Goal: Navigation & Orientation: Understand site structure

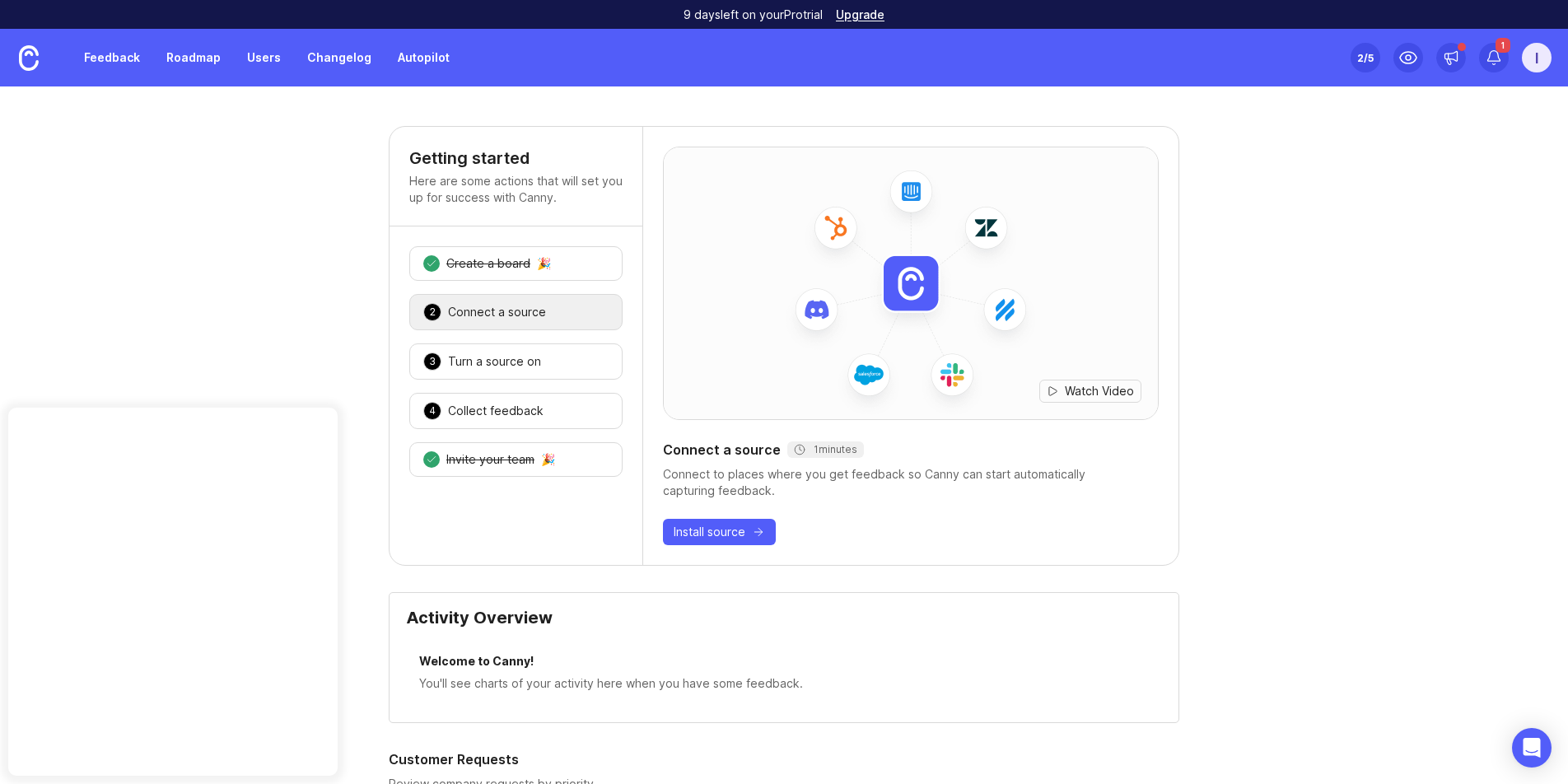
click at [112, 60] on link "Feedback" at bounding box center [112, 57] width 76 height 29
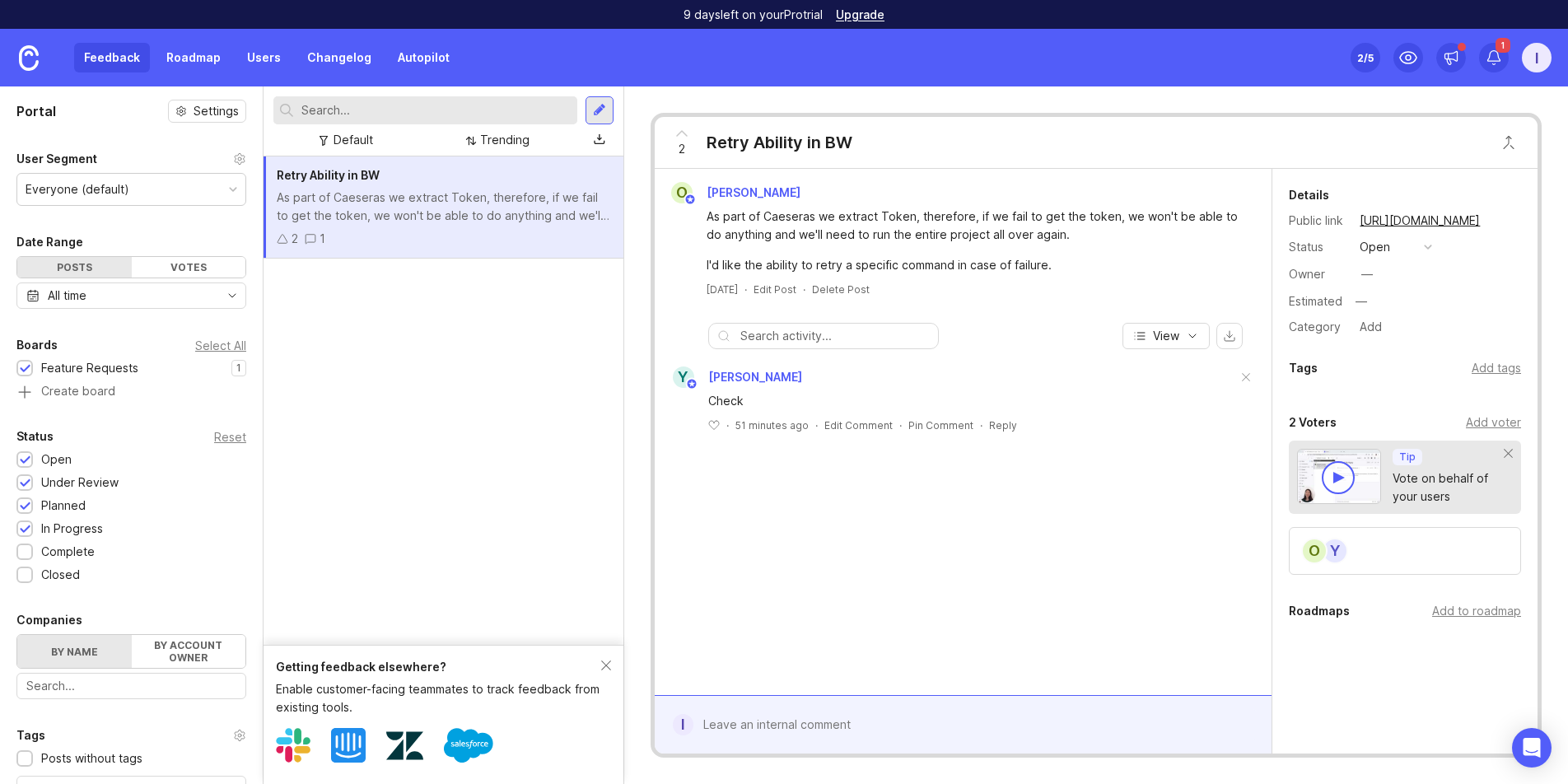
click at [728, 474] on div "O [PERSON_NAME] As part of Caeseras we extract Token, therefore, if we fail to …" at bounding box center [964, 432] width 617 height 527
click at [420, 681] on div "Enable customer-facing teammates to track feedback from existing tools." at bounding box center [438, 698] width 325 height 36
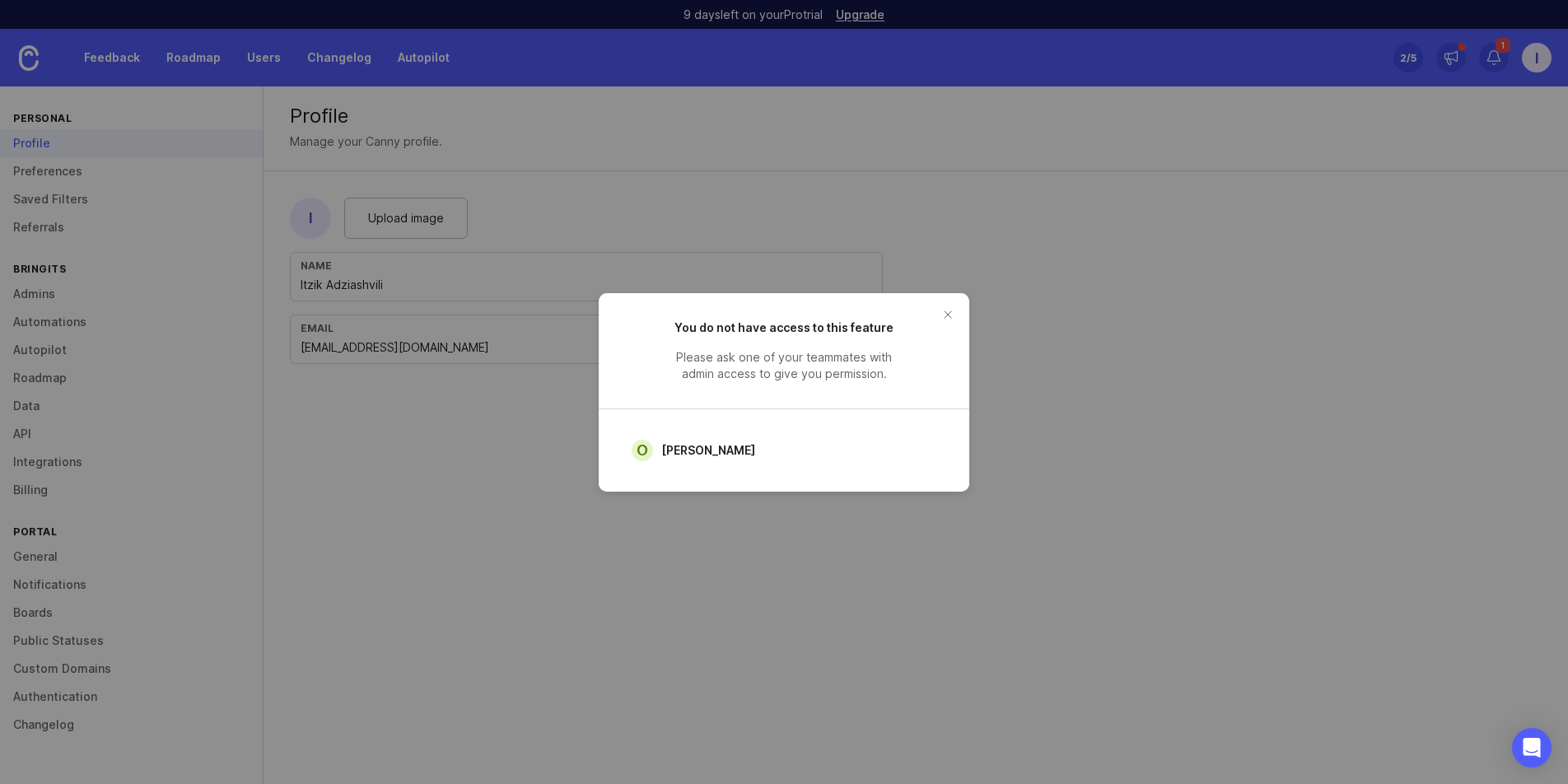
click at [953, 311] on button "close button" at bounding box center [948, 314] width 26 height 26
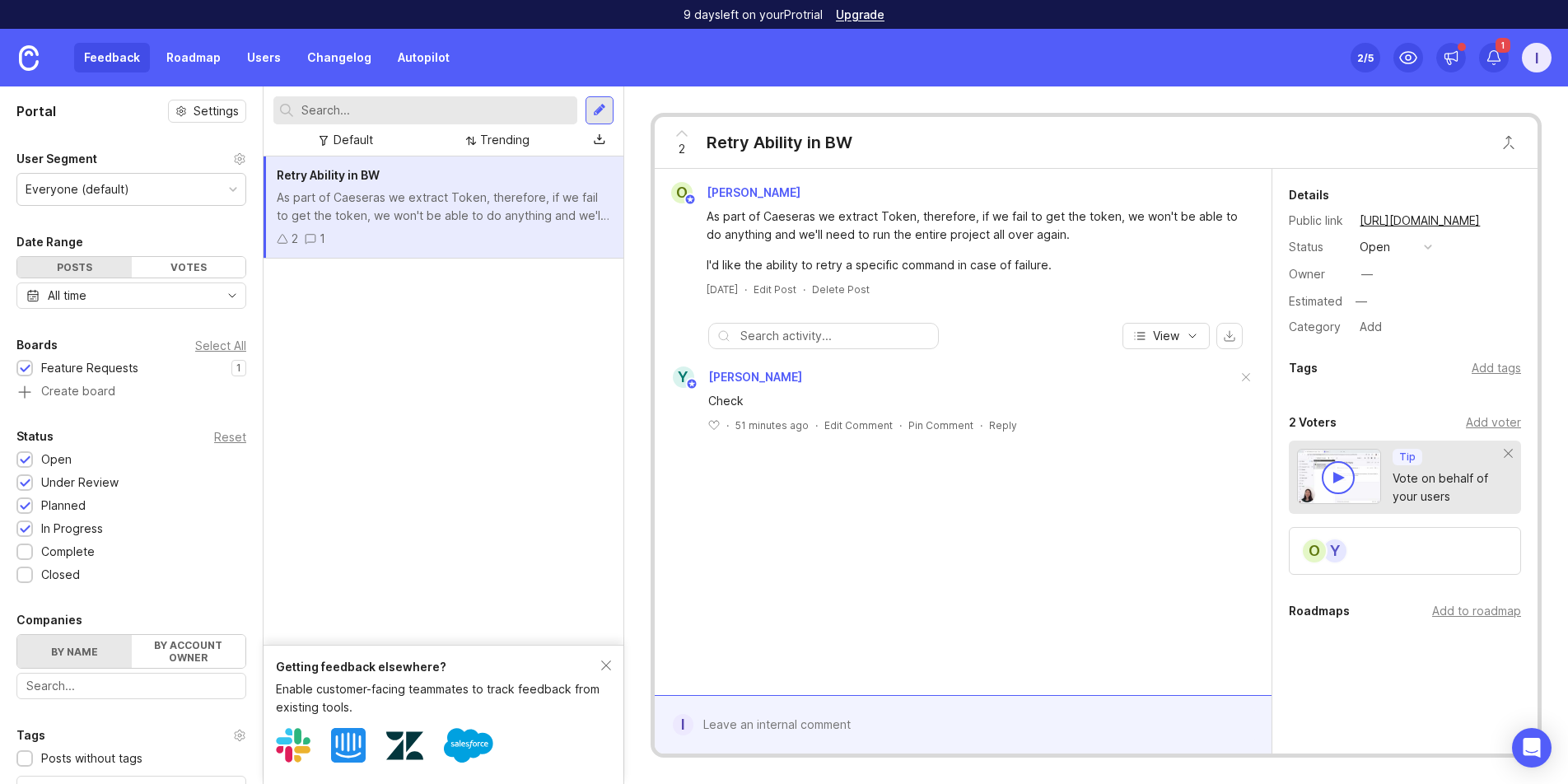
click at [362, 508] on div "Retry Ability in BW As part of Caeseras we extract Token, therefore, if we fail…" at bounding box center [443, 400] width 360 height 489
click at [462, 499] on div "Retry Ability in BW As part of Caeseras we extract Token, therefore, if we fail…" at bounding box center [443, 400] width 360 height 489
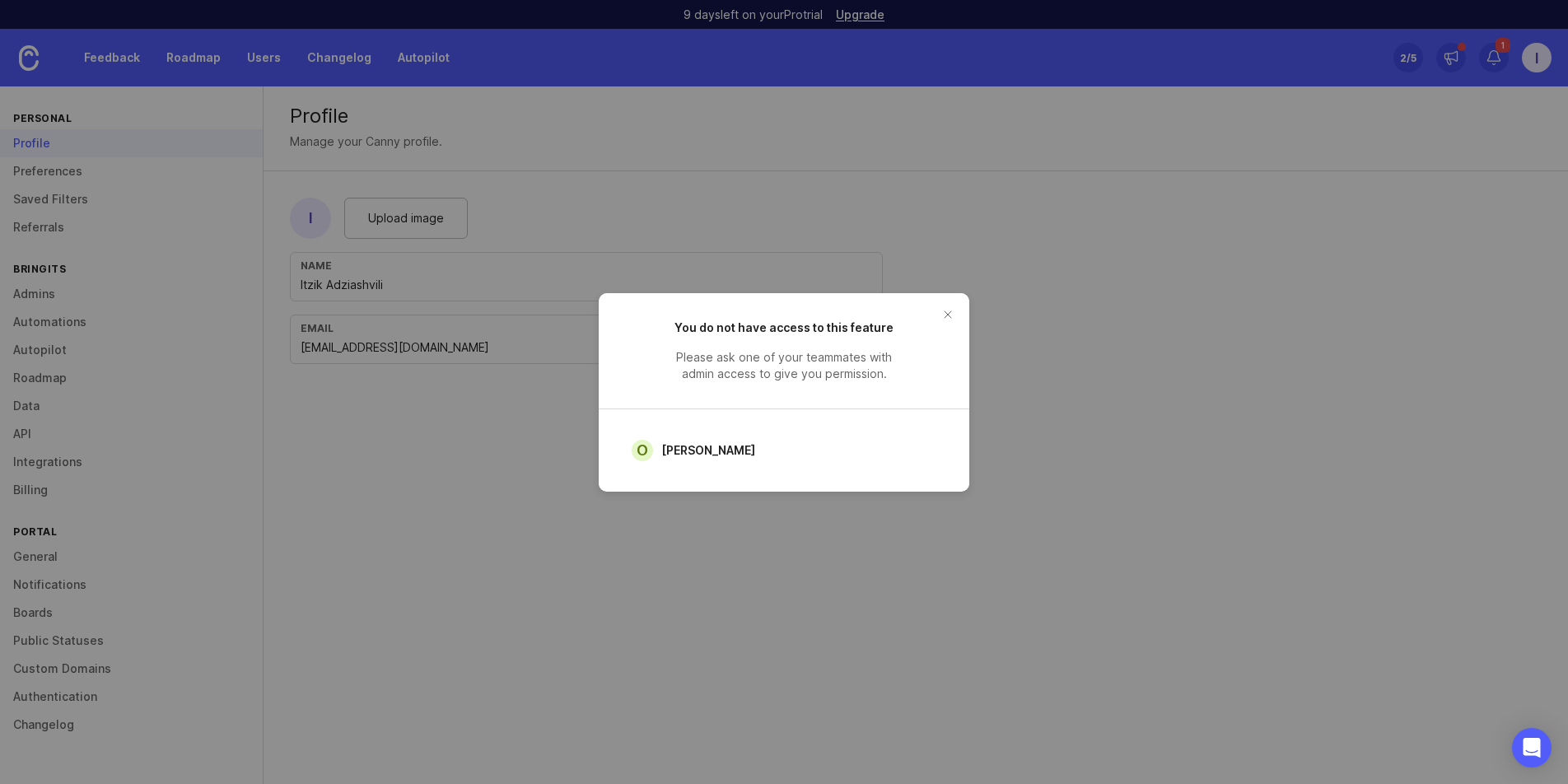
click at [944, 309] on button "close button" at bounding box center [948, 314] width 26 height 26
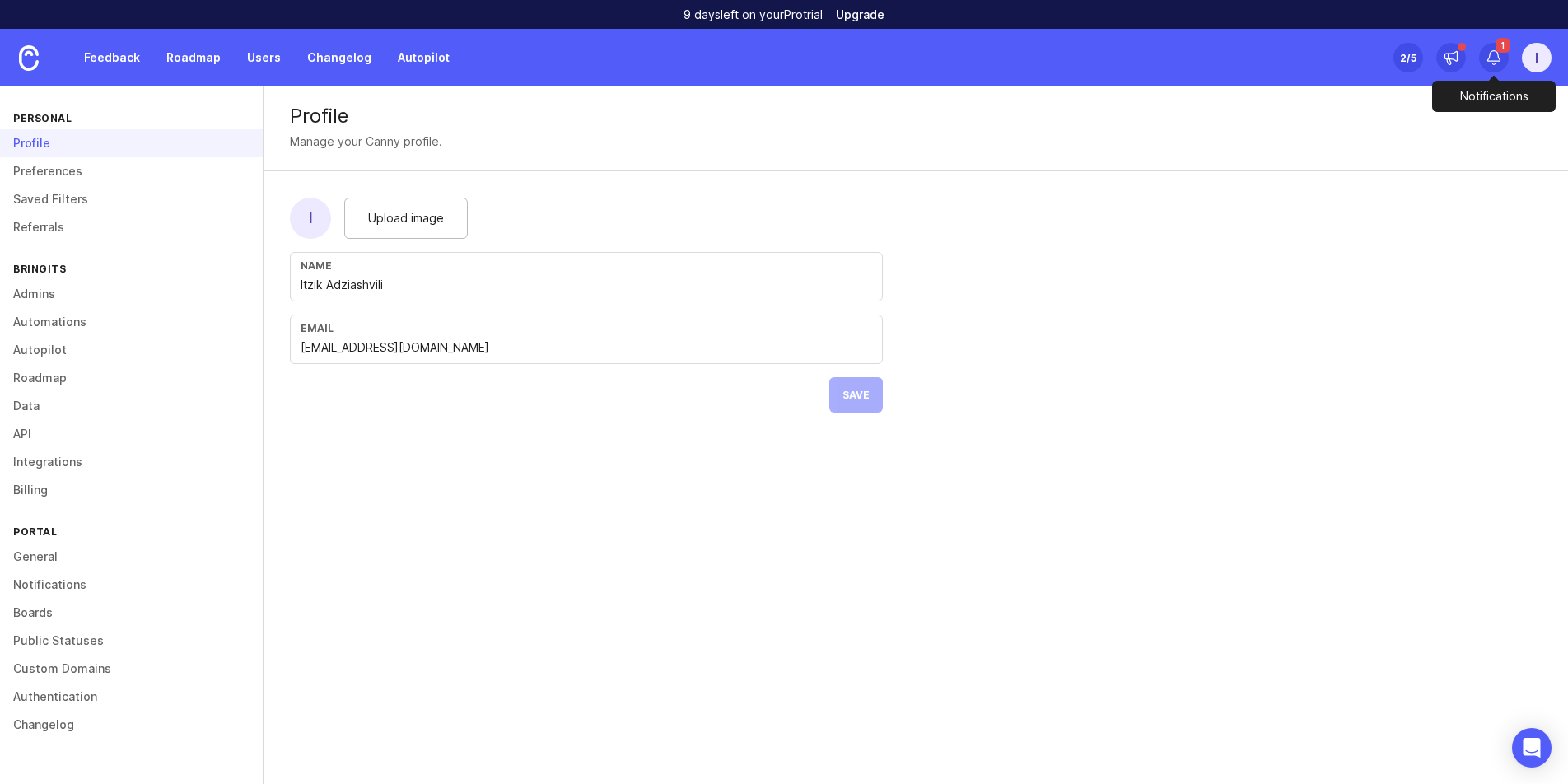
click at [1497, 58] on icon at bounding box center [1494, 58] width 17 height 17
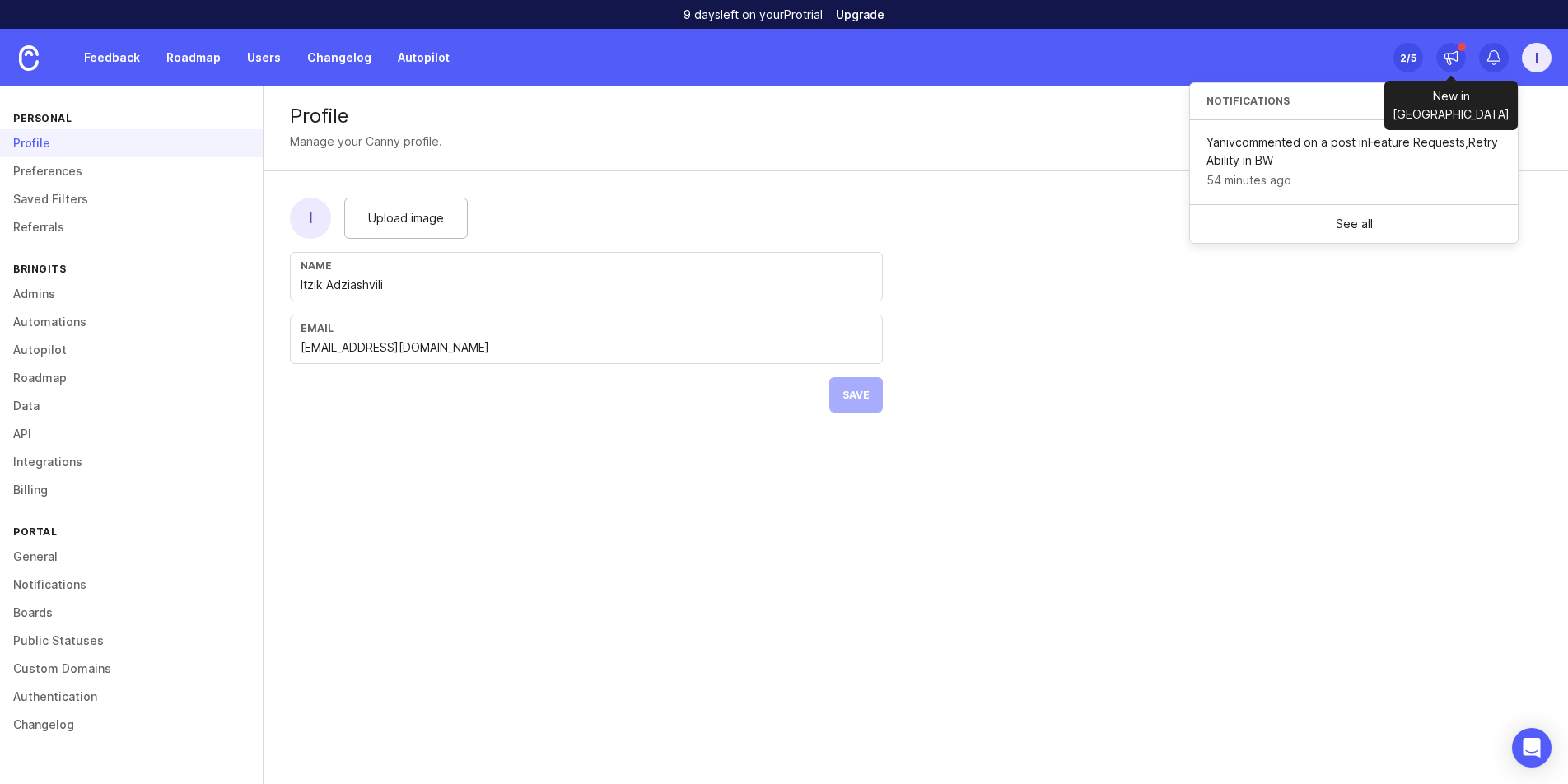
click at [1459, 58] on icon at bounding box center [1451, 58] width 17 height 17
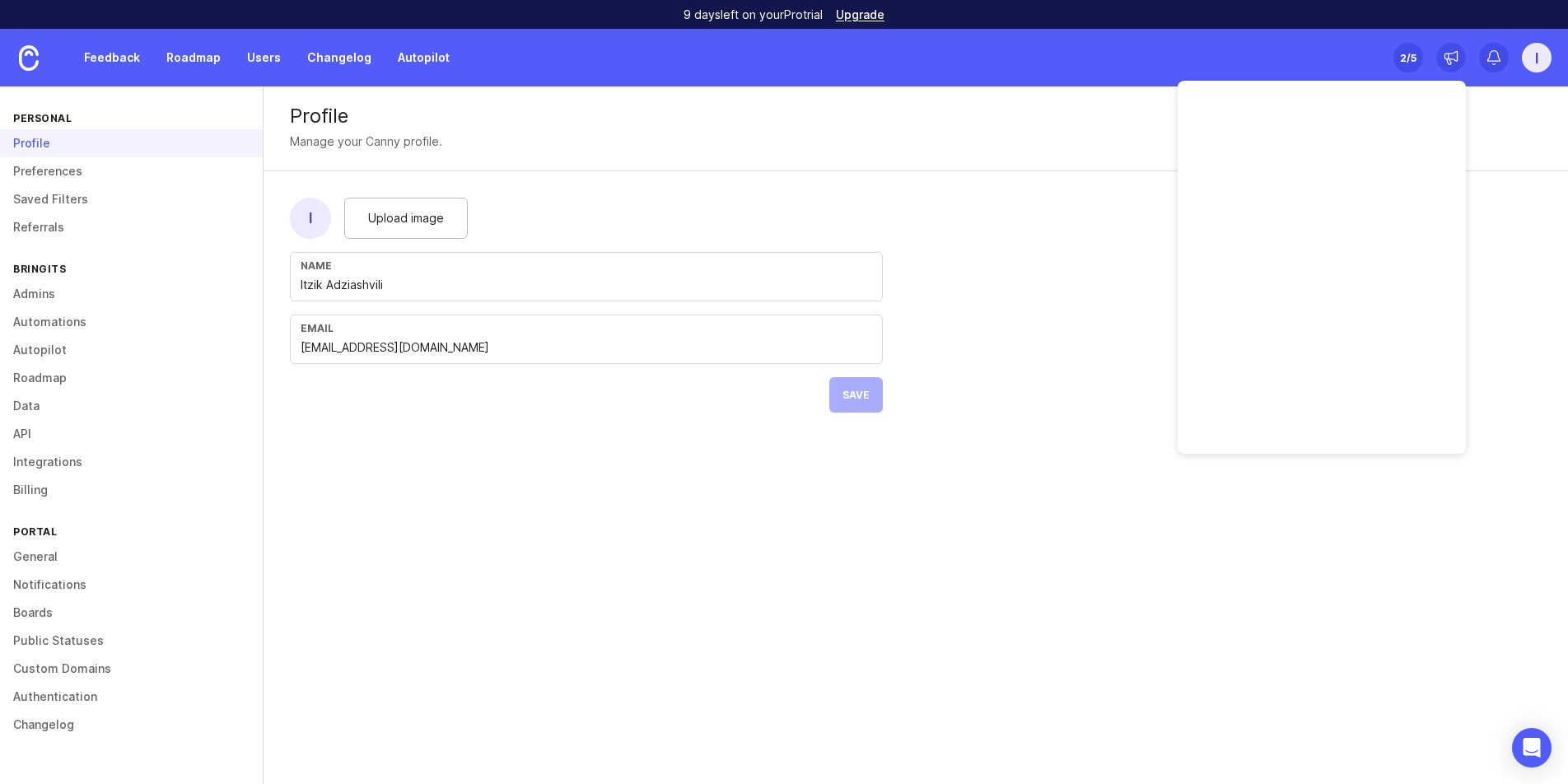
click at [1408, 58] on div "2 /5" at bounding box center [1408, 57] width 17 height 23
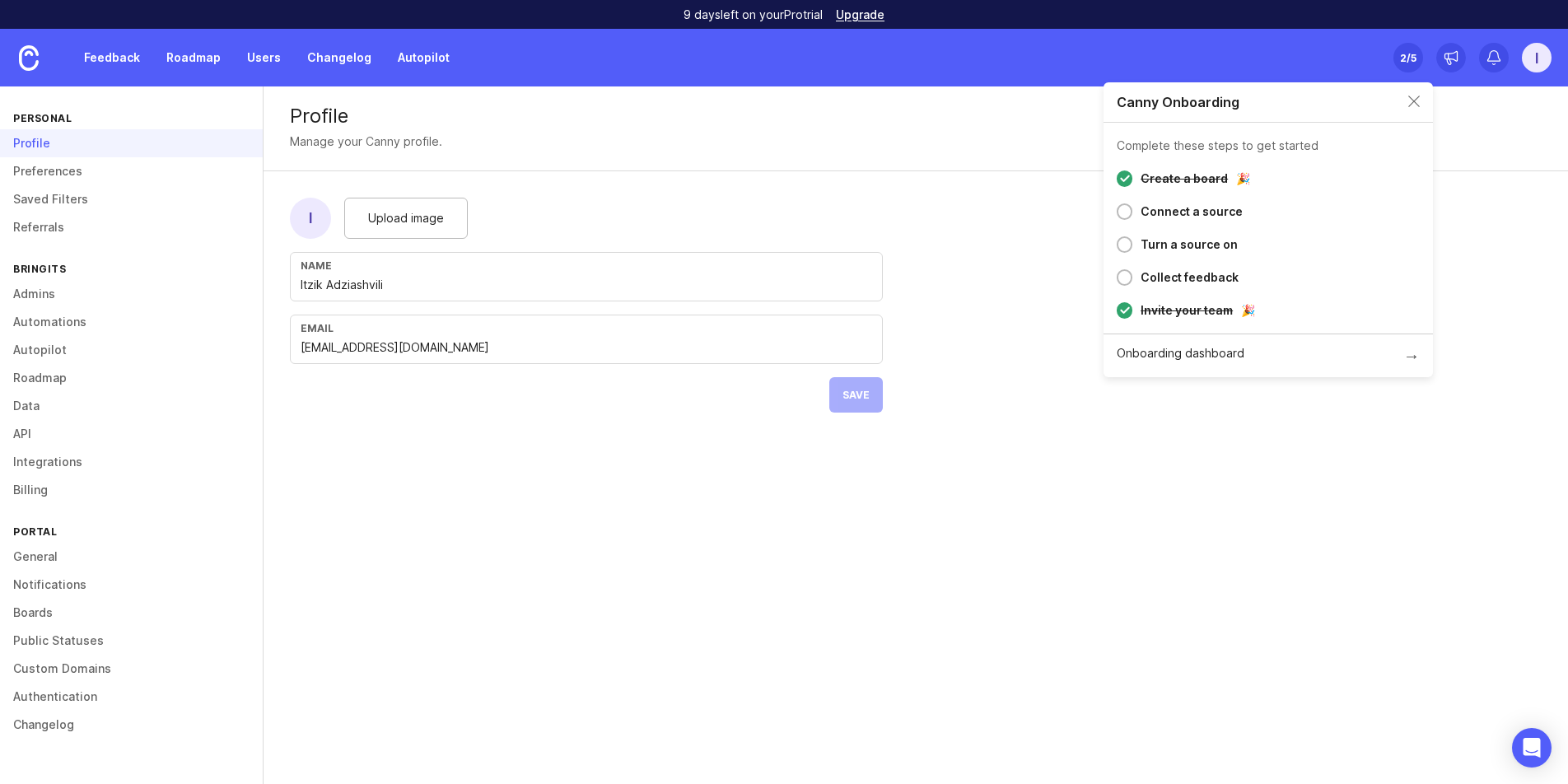
click at [1169, 278] on div "Collect feedback" at bounding box center [1190, 278] width 98 height 20
click at [1170, 433] on div "Profile Manage your Canny profile. I Upload image Name [PERSON_NAME] Email [EMA…" at bounding box center [915, 262] width 1304 height 352
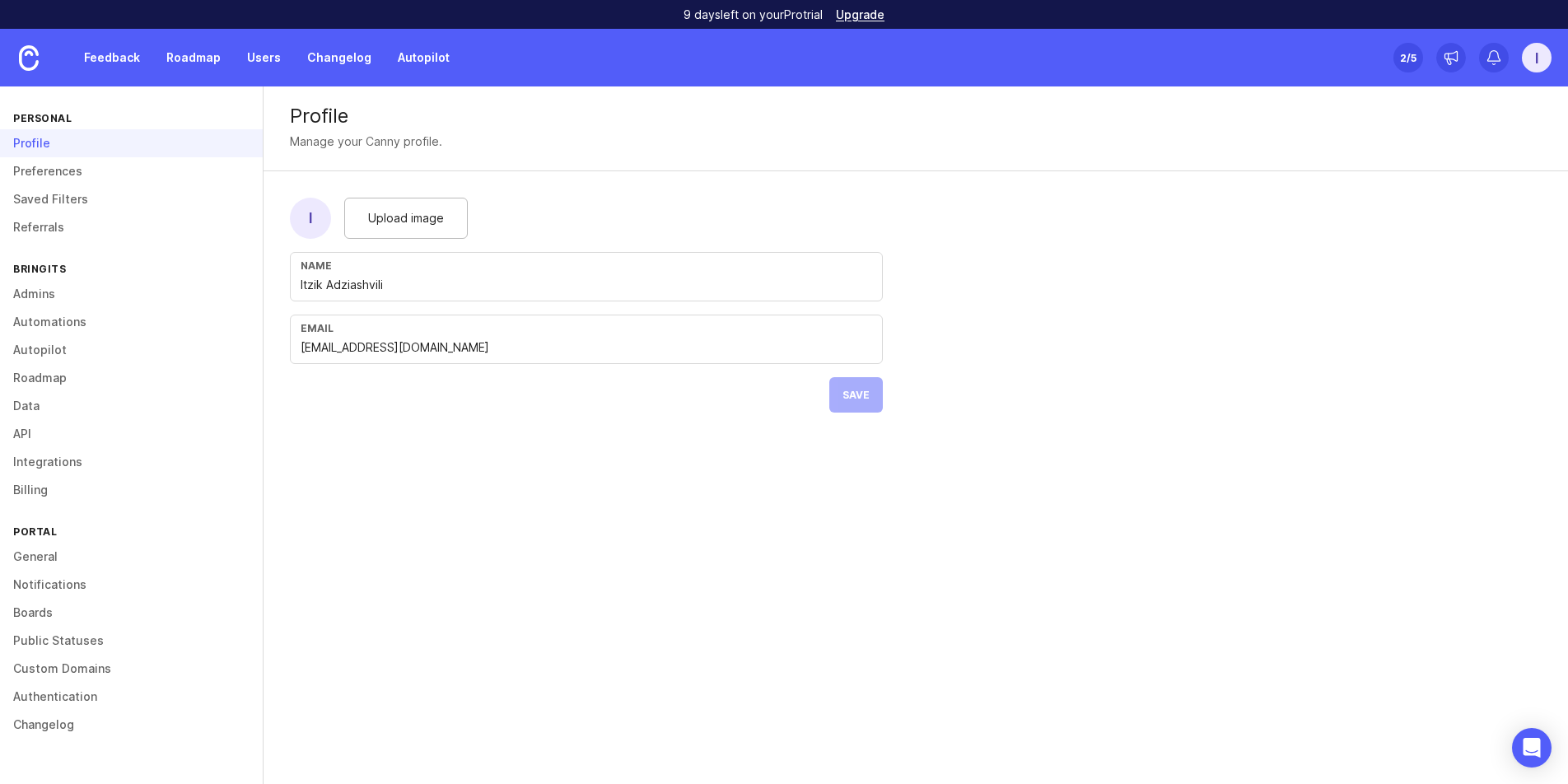
click at [1523, 70] on div "I" at bounding box center [1536, 57] width 29 height 29
click at [54, 554] on link "General" at bounding box center [131, 556] width 262 height 28
click at [68, 342] on link "Autopilot" at bounding box center [131, 350] width 262 height 28
click at [76, 313] on link "Automations" at bounding box center [131, 321] width 262 height 28
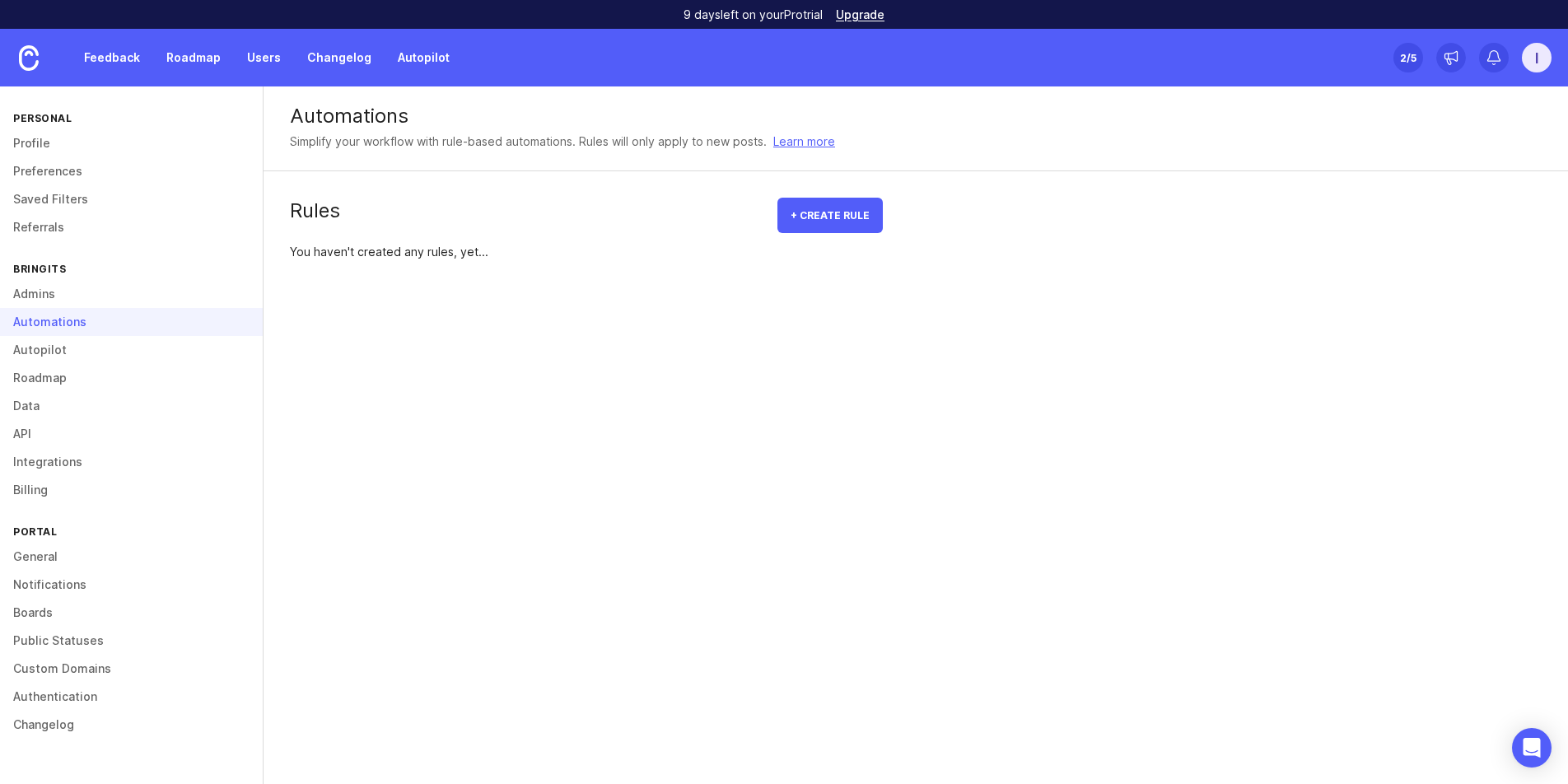
click at [61, 351] on link "Autopilot" at bounding box center [131, 350] width 262 height 28
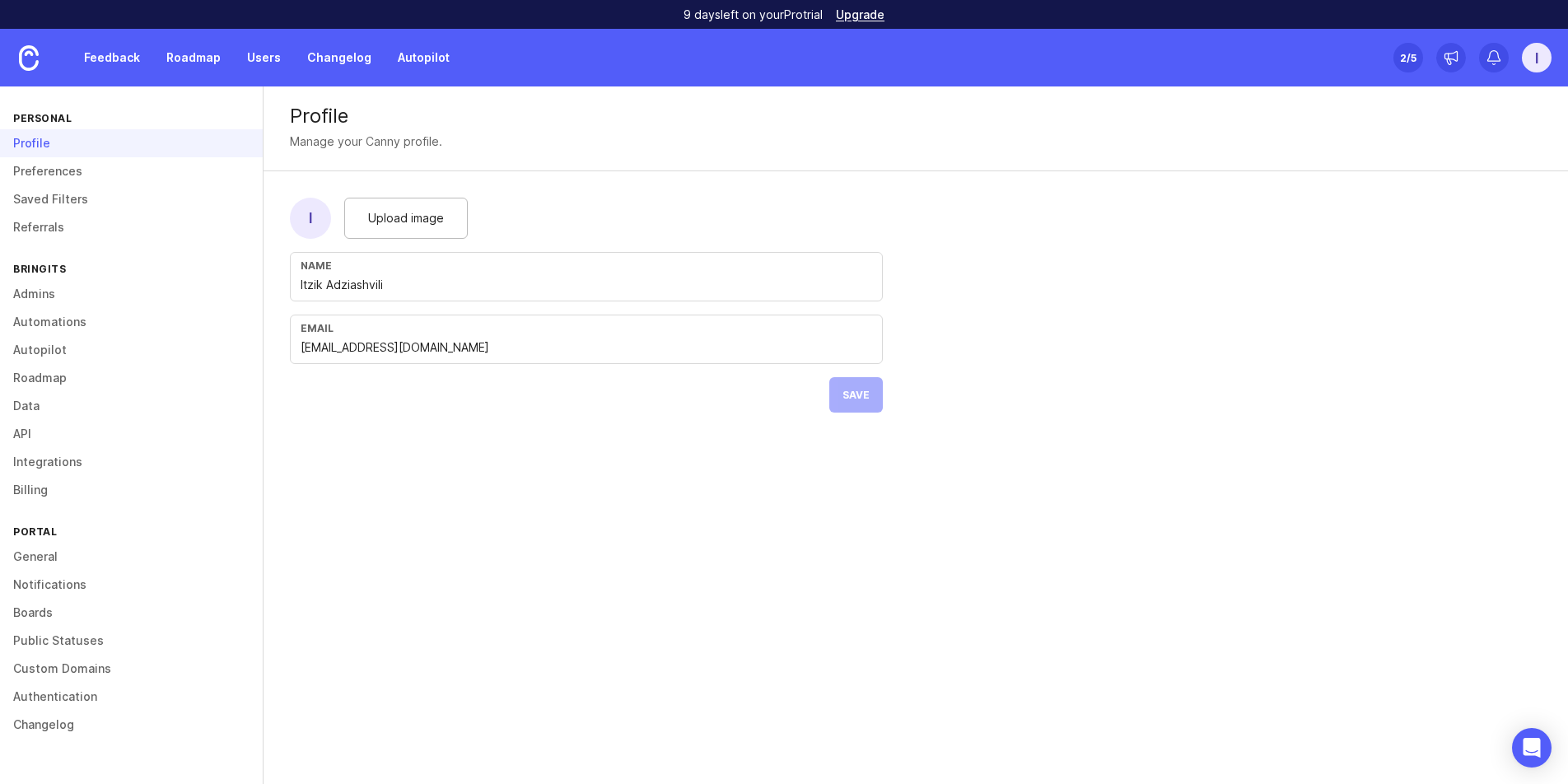
click at [62, 383] on link "Roadmap" at bounding box center [131, 378] width 262 height 28
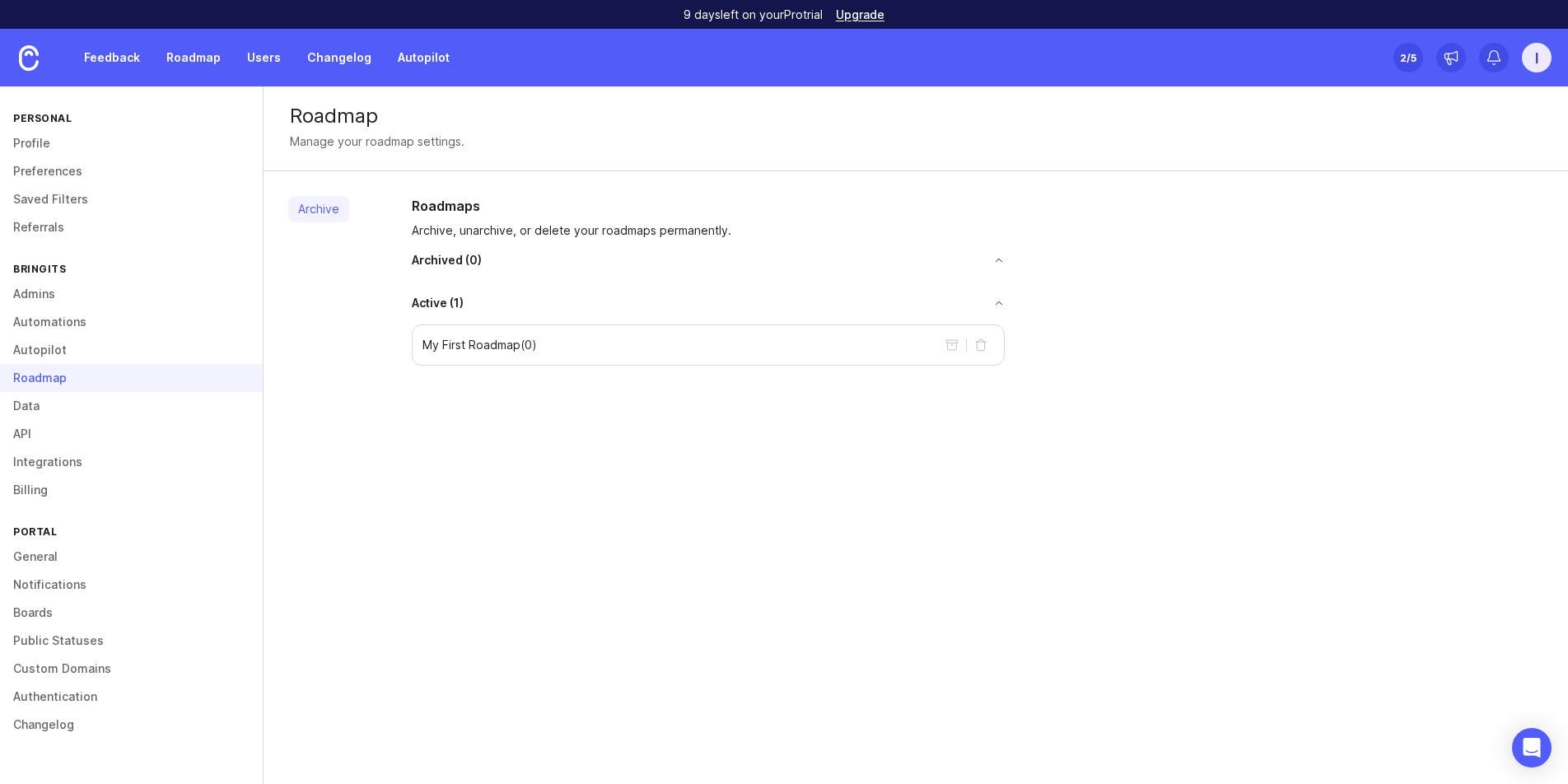
click at [62, 412] on link "Data" at bounding box center [131, 405] width 262 height 28
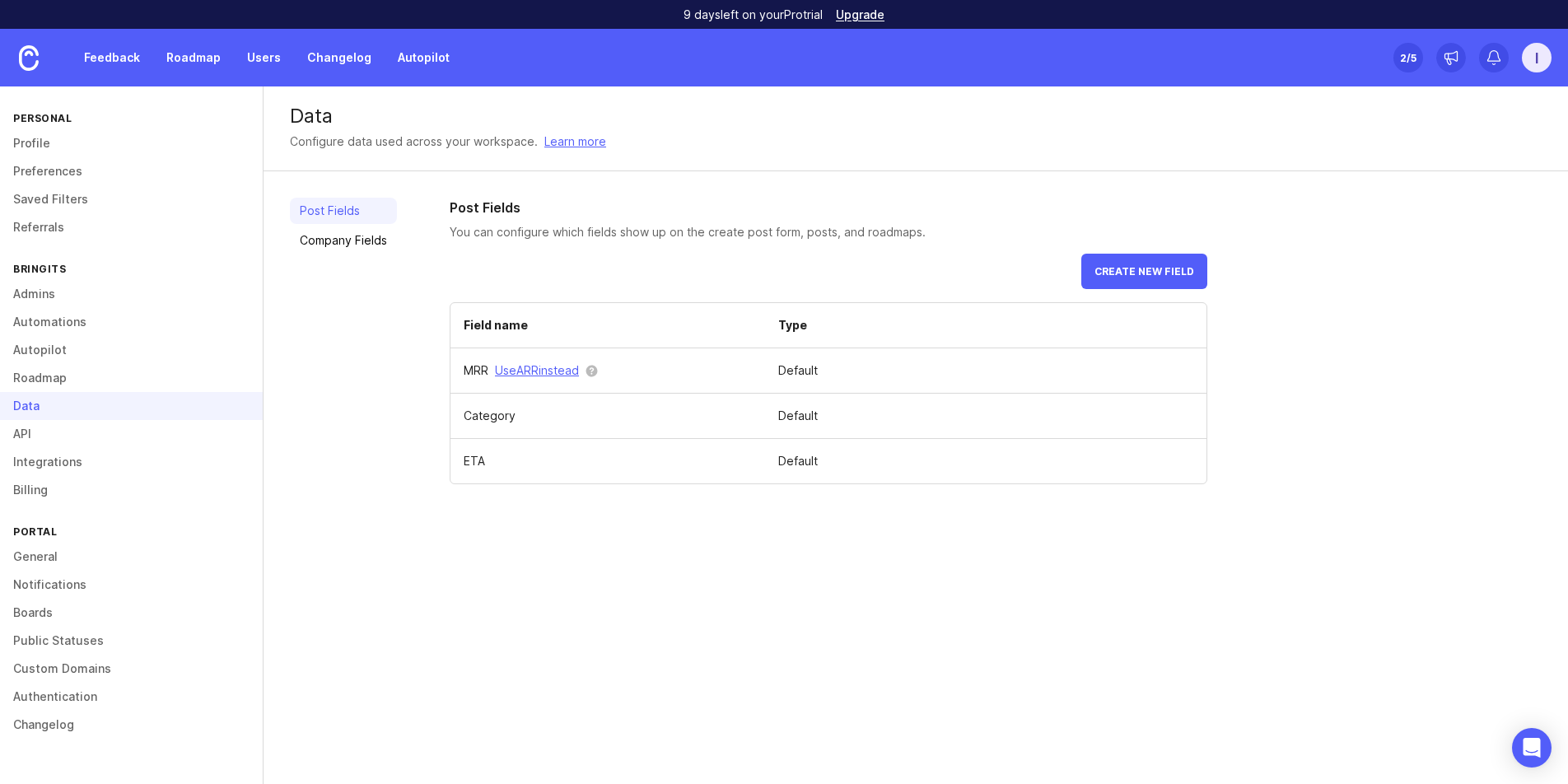
click at [96, 432] on link "API" at bounding box center [131, 434] width 262 height 28
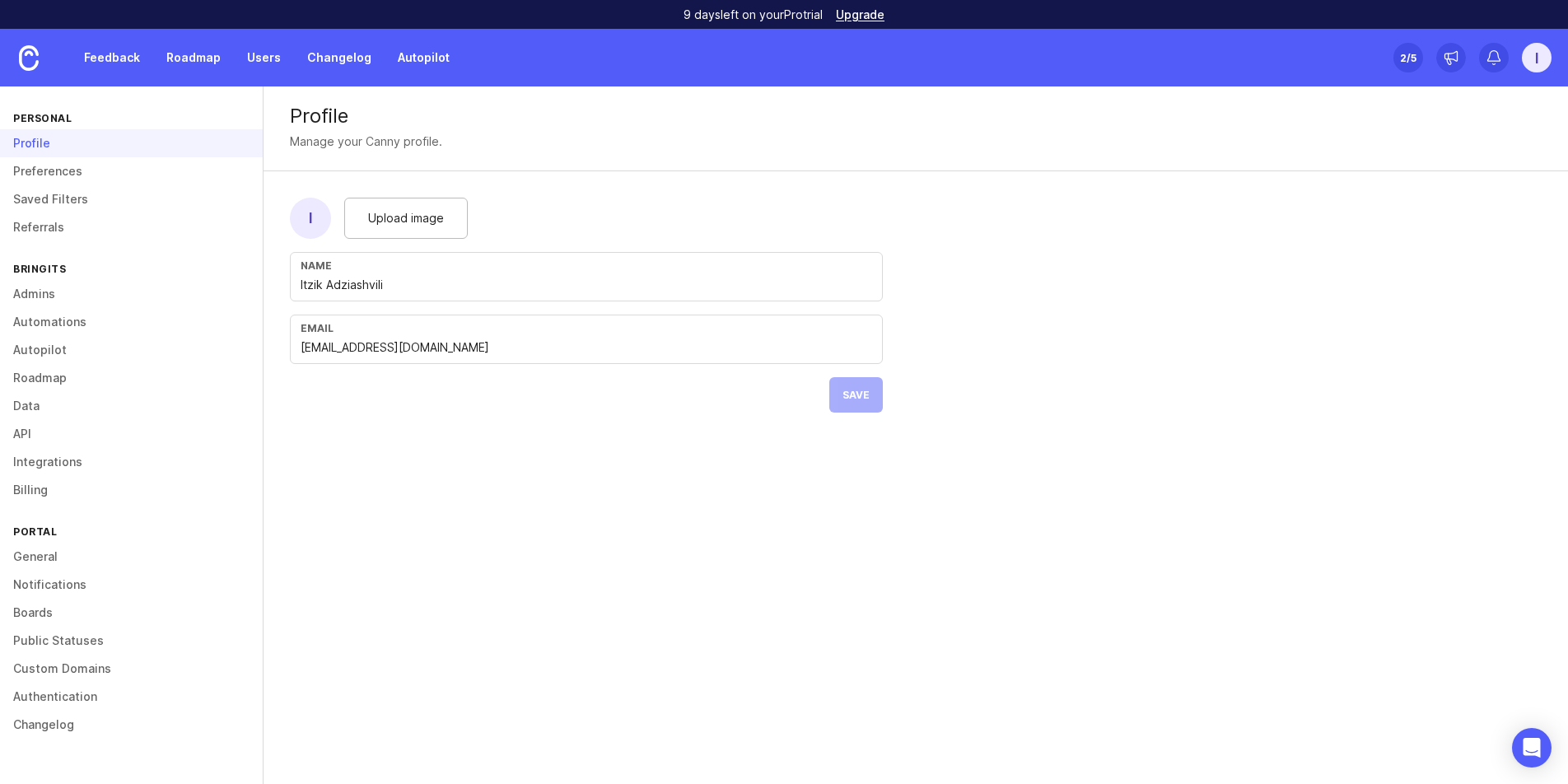
click at [71, 299] on link "Admins" at bounding box center [131, 294] width 262 height 28
click at [81, 377] on link "Roadmap" at bounding box center [131, 378] width 262 height 28
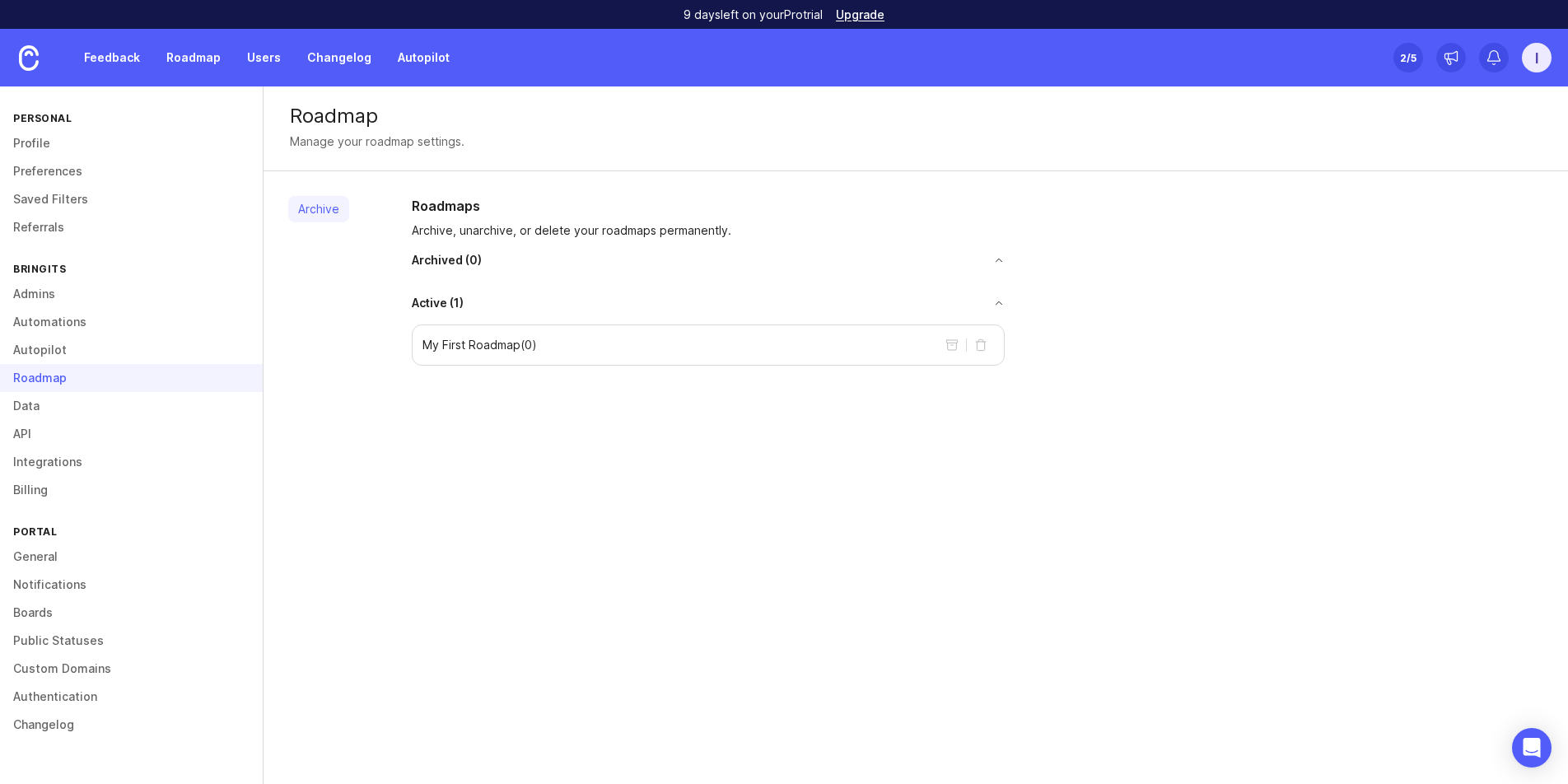
click at [485, 354] on div "My First Roadmap ( 0 )" at bounding box center [708, 345] width 593 height 41
click at [727, 350] on div "My First Roadmap ( 0 )" at bounding box center [708, 345] width 593 height 41
click at [181, 55] on link "Roadmap" at bounding box center [193, 57] width 74 height 29
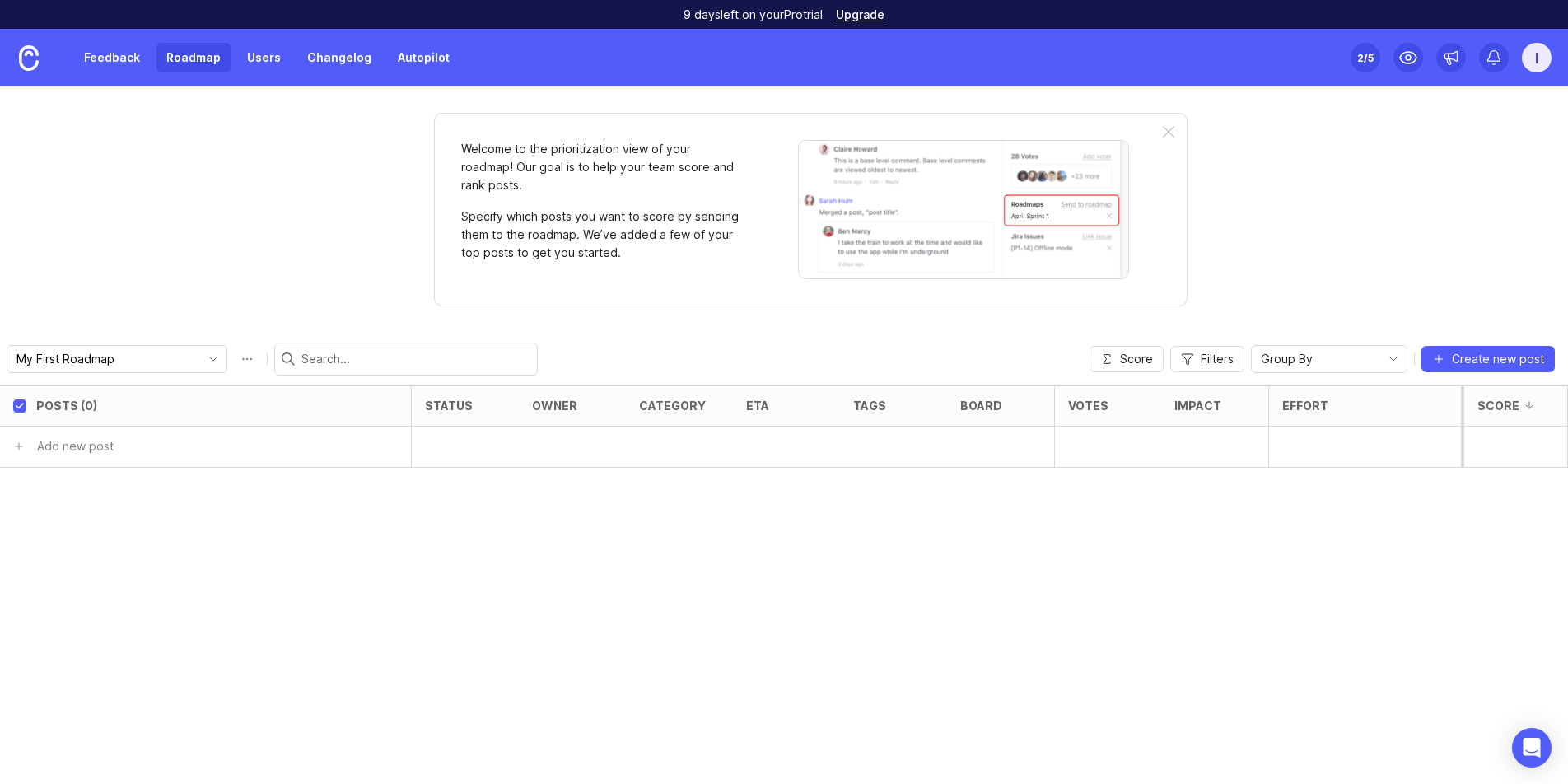
click at [1173, 130] on div at bounding box center [1169, 133] width 12 height 13
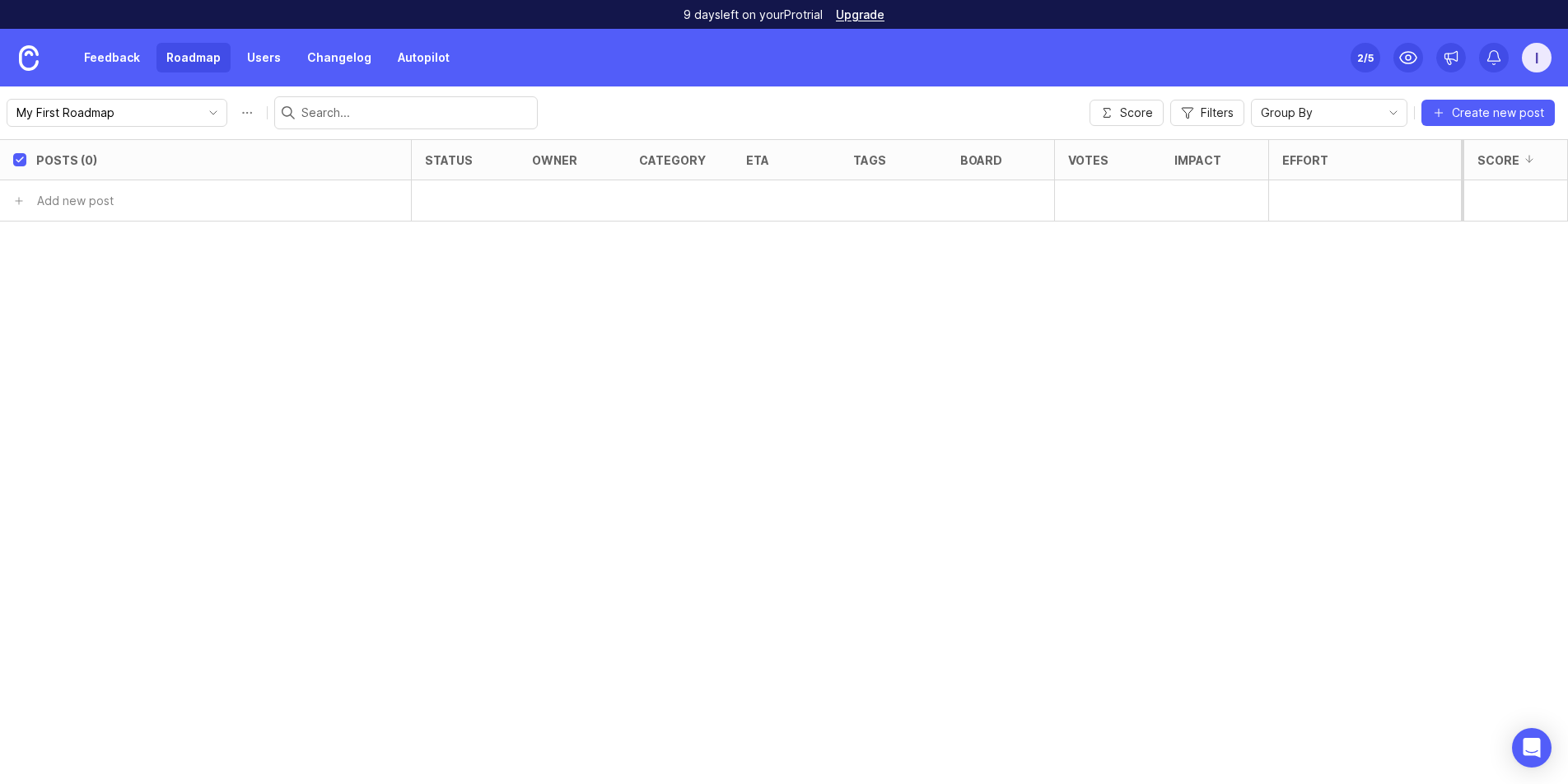
click at [959, 268] on div "Posts (0) status owner category eta tags board Votes Impact Effort Score Add ne…" at bounding box center [784, 462] width 1568 height 645
click at [1282, 191] on div at bounding box center [1364, 201] width 193 height 41
click at [1096, 107] on button "Score" at bounding box center [1127, 113] width 74 height 26
click at [322, 50] on link "Changelog" at bounding box center [340, 57] width 84 height 29
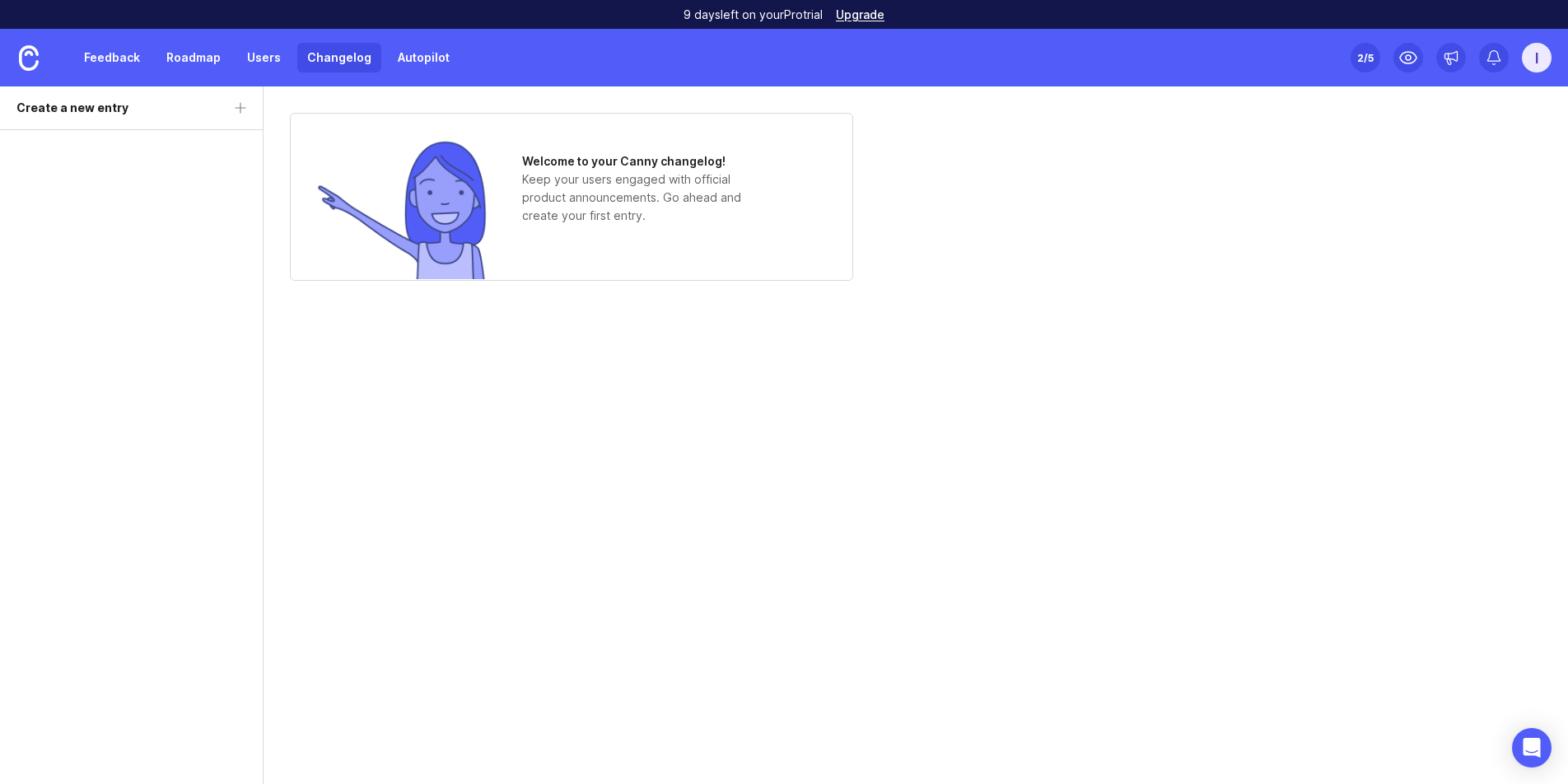
click at [262, 66] on link "Users" at bounding box center [264, 57] width 54 height 29
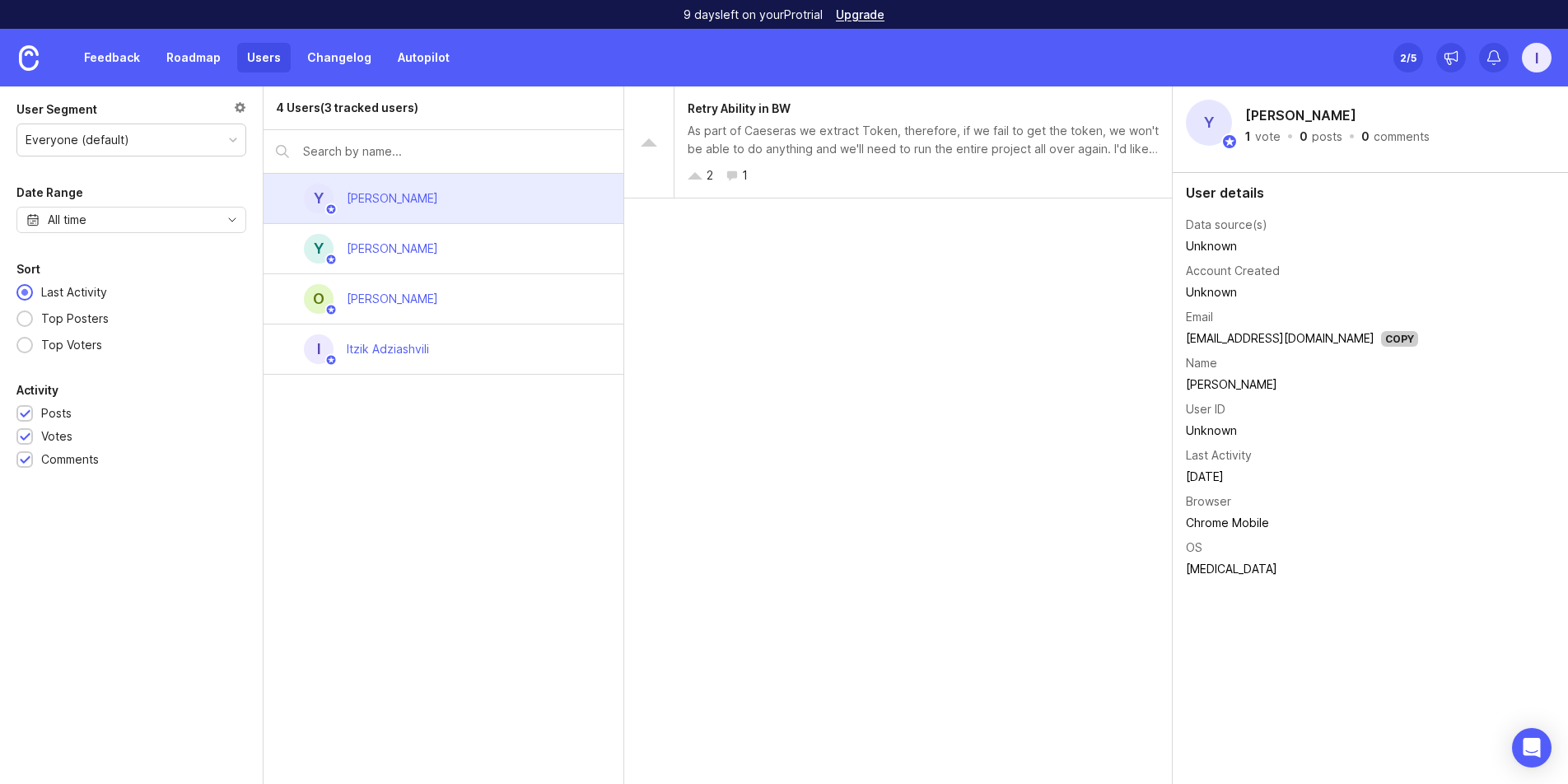
click at [431, 352] on div "Itzik Adziashvili" at bounding box center [388, 349] width 108 height 36
